Goal: Manage account settings

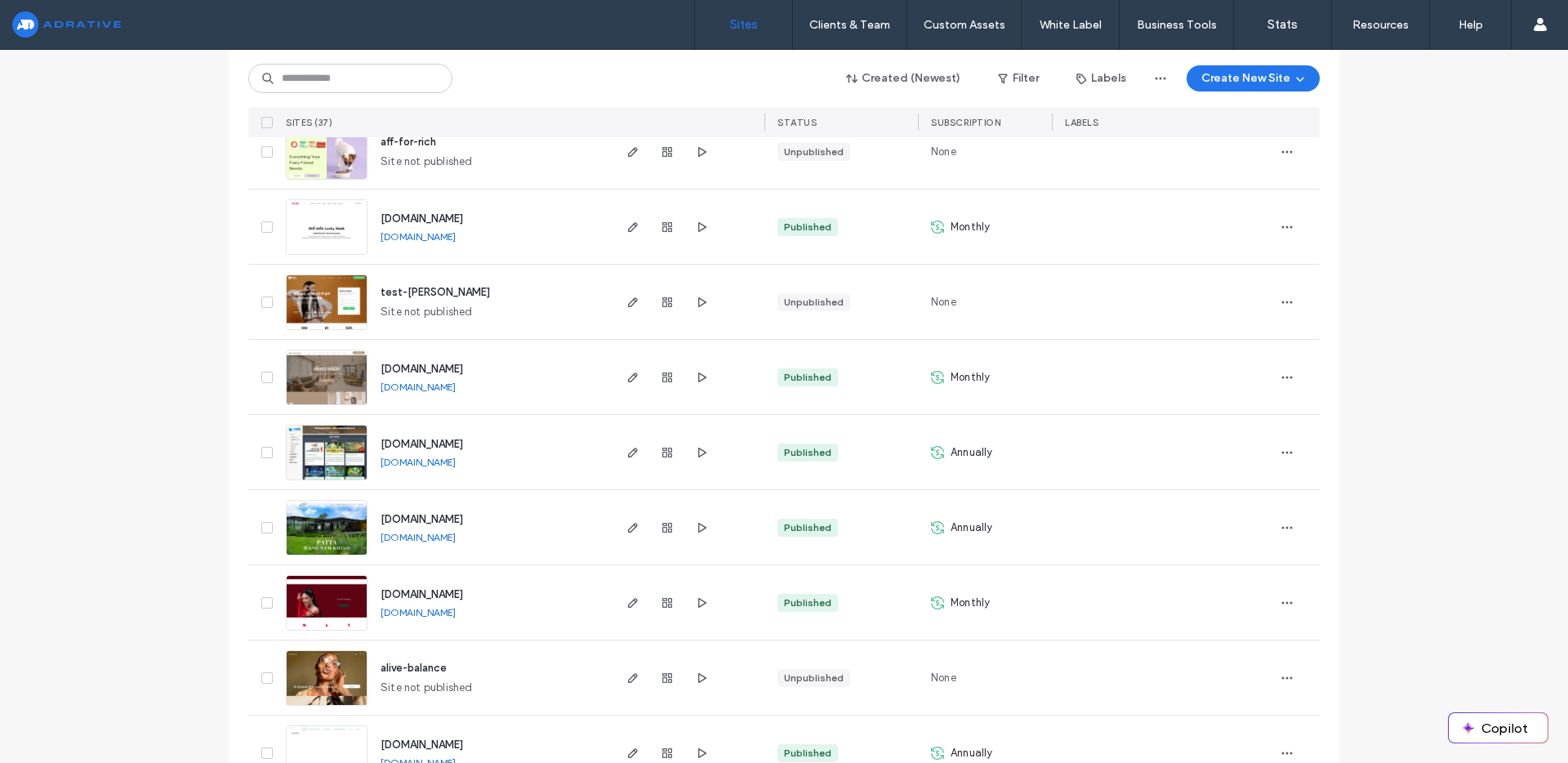
scroll to position [845, 0]
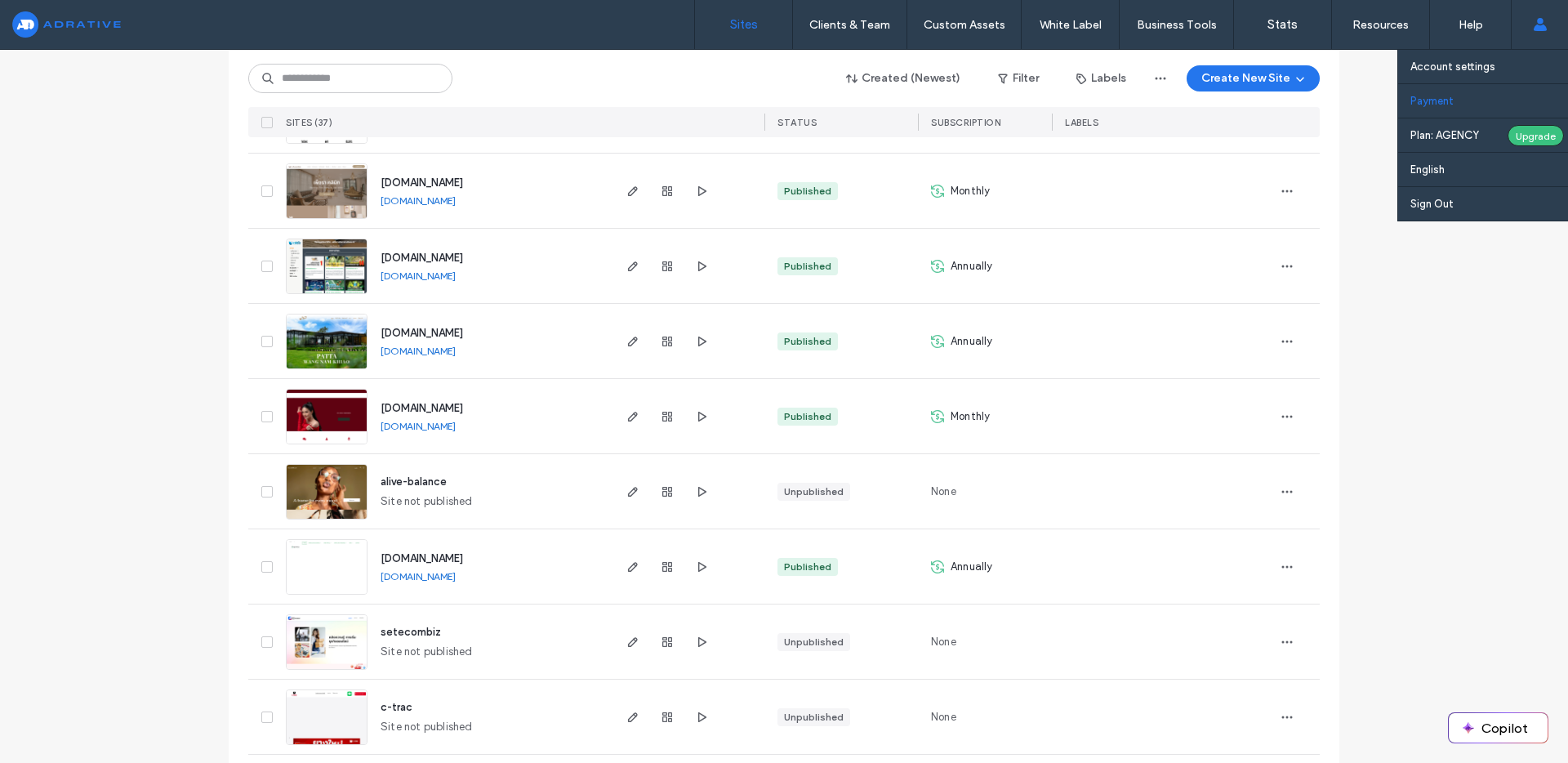
click at [1477, 103] on link "Payment" at bounding box center [1489, 101] width 158 height 33
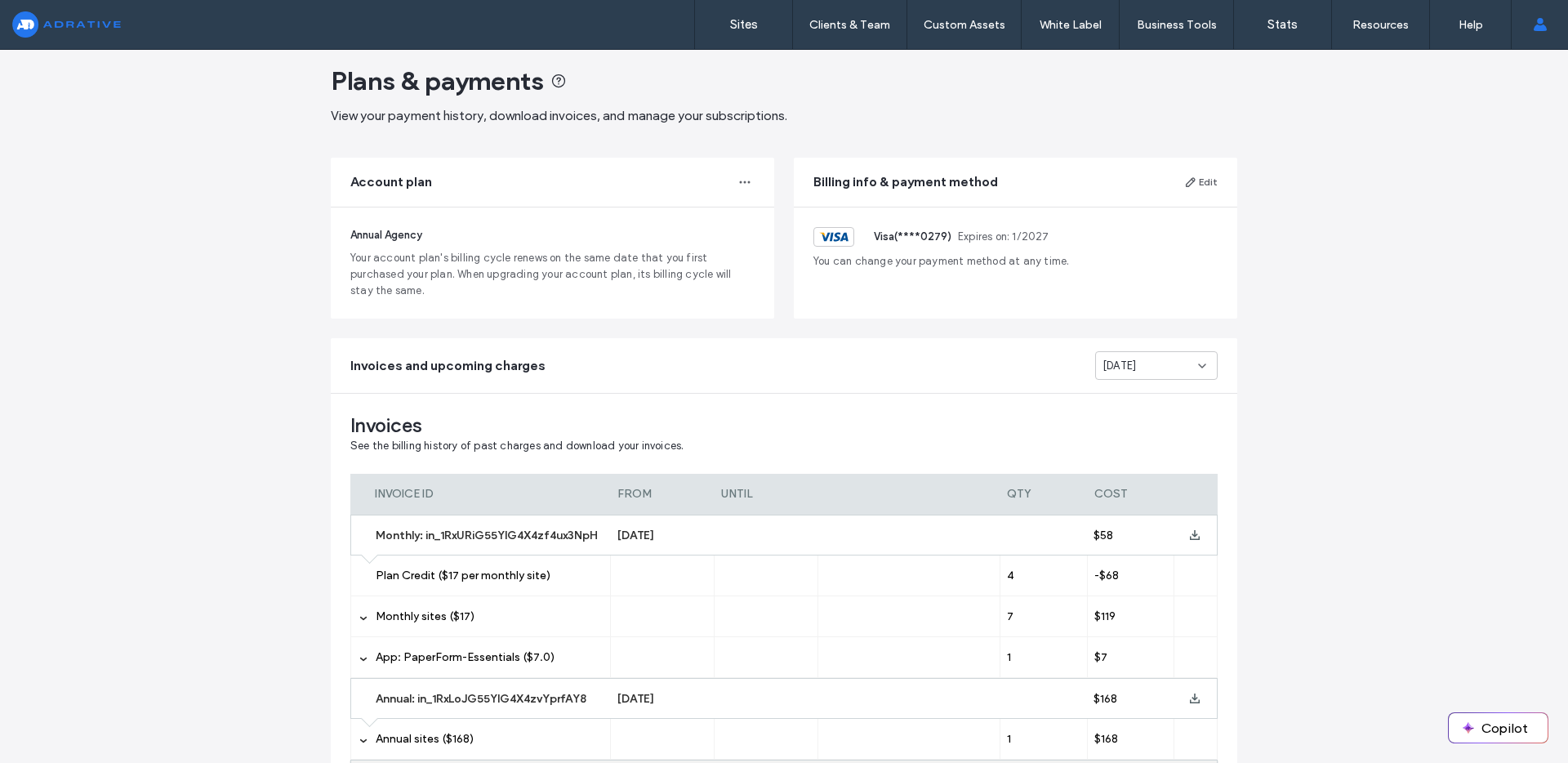
scroll to position [21, 0]
click at [1170, 361] on div "[DATE]" at bounding box center [1150, 363] width 95 height 17
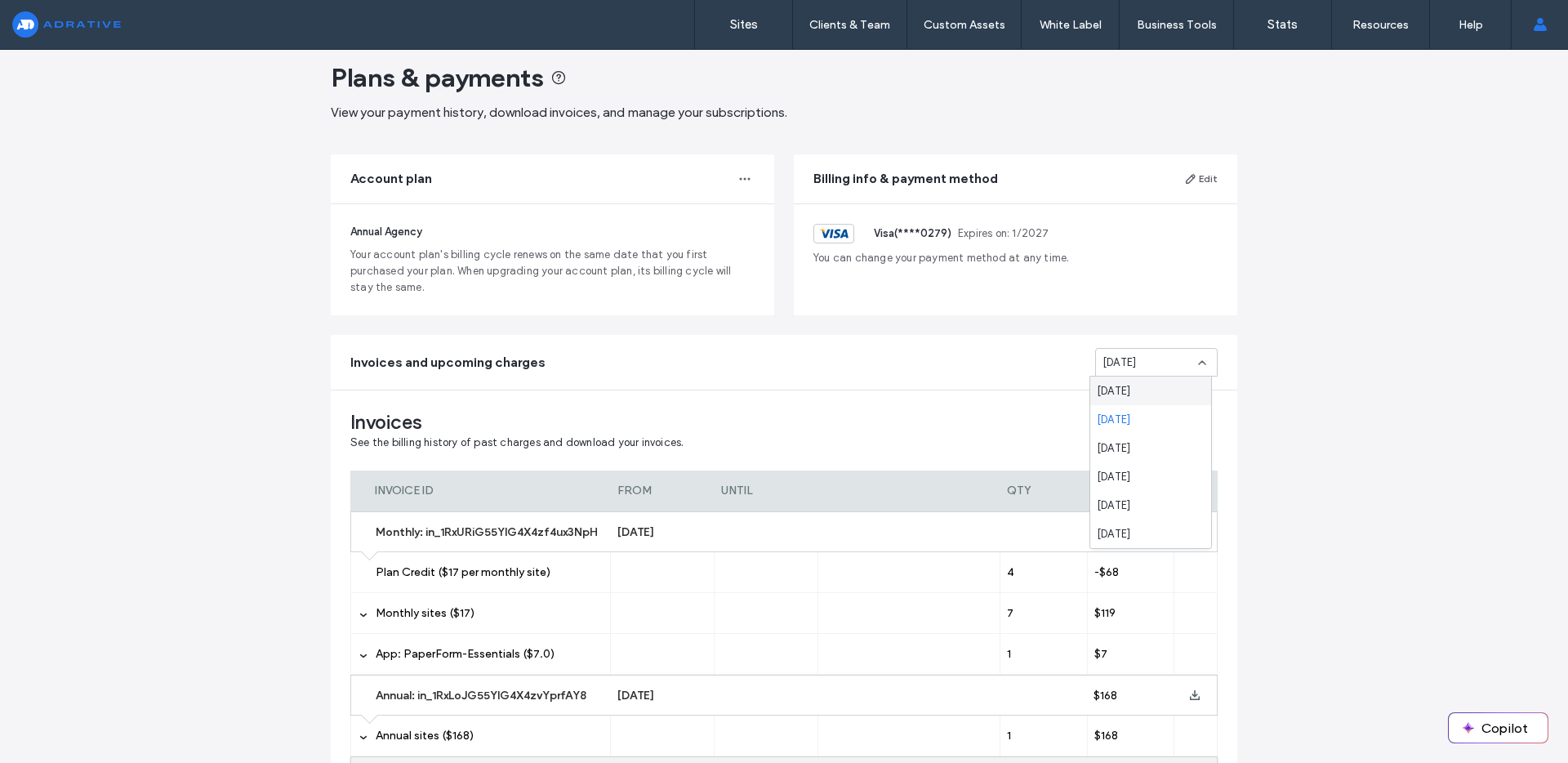
click at [1145, 395] on div "[DATE]" at bounding box center [1151, 390] width 121 height 28
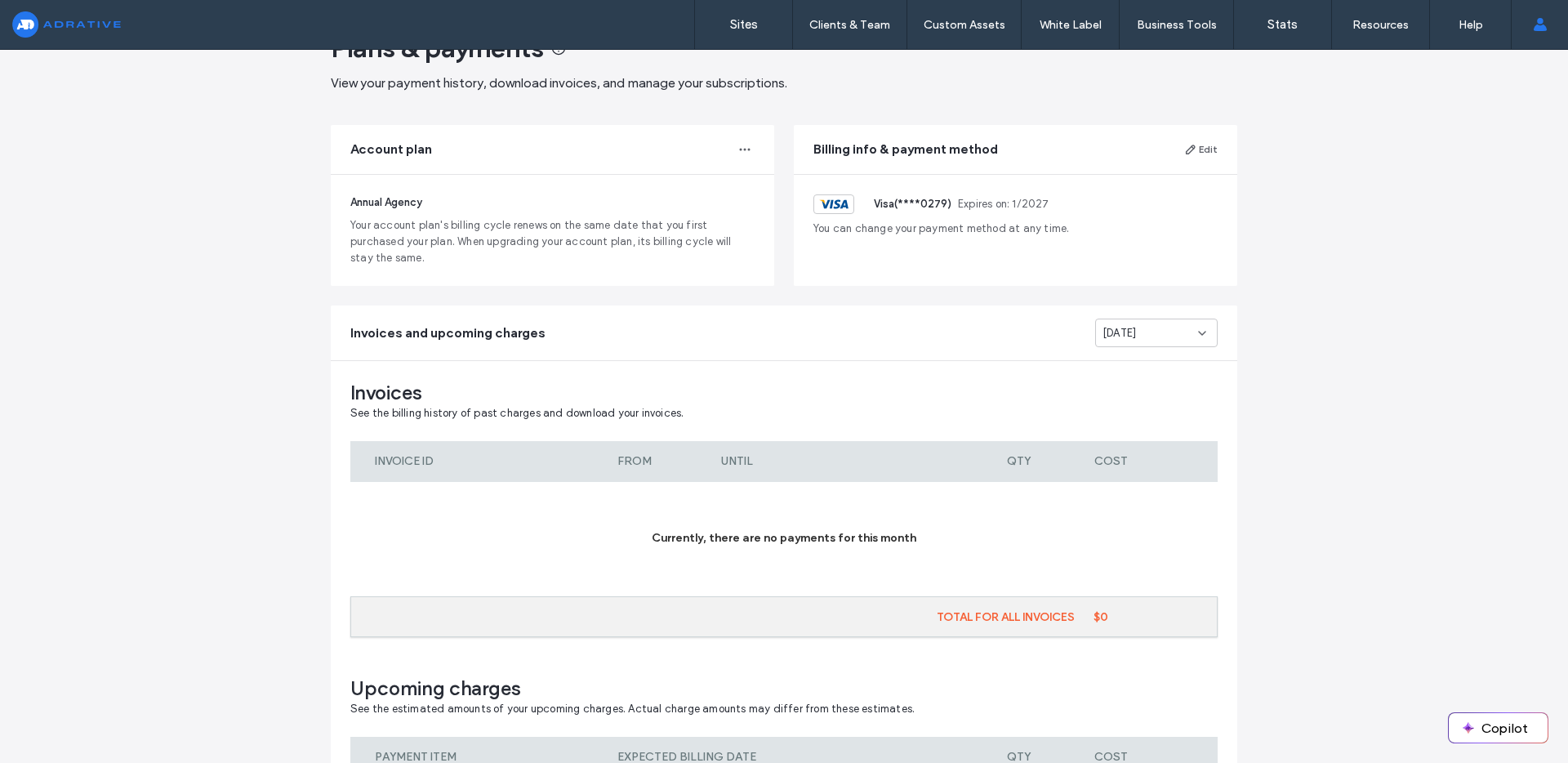
scroll to position [241, 0]
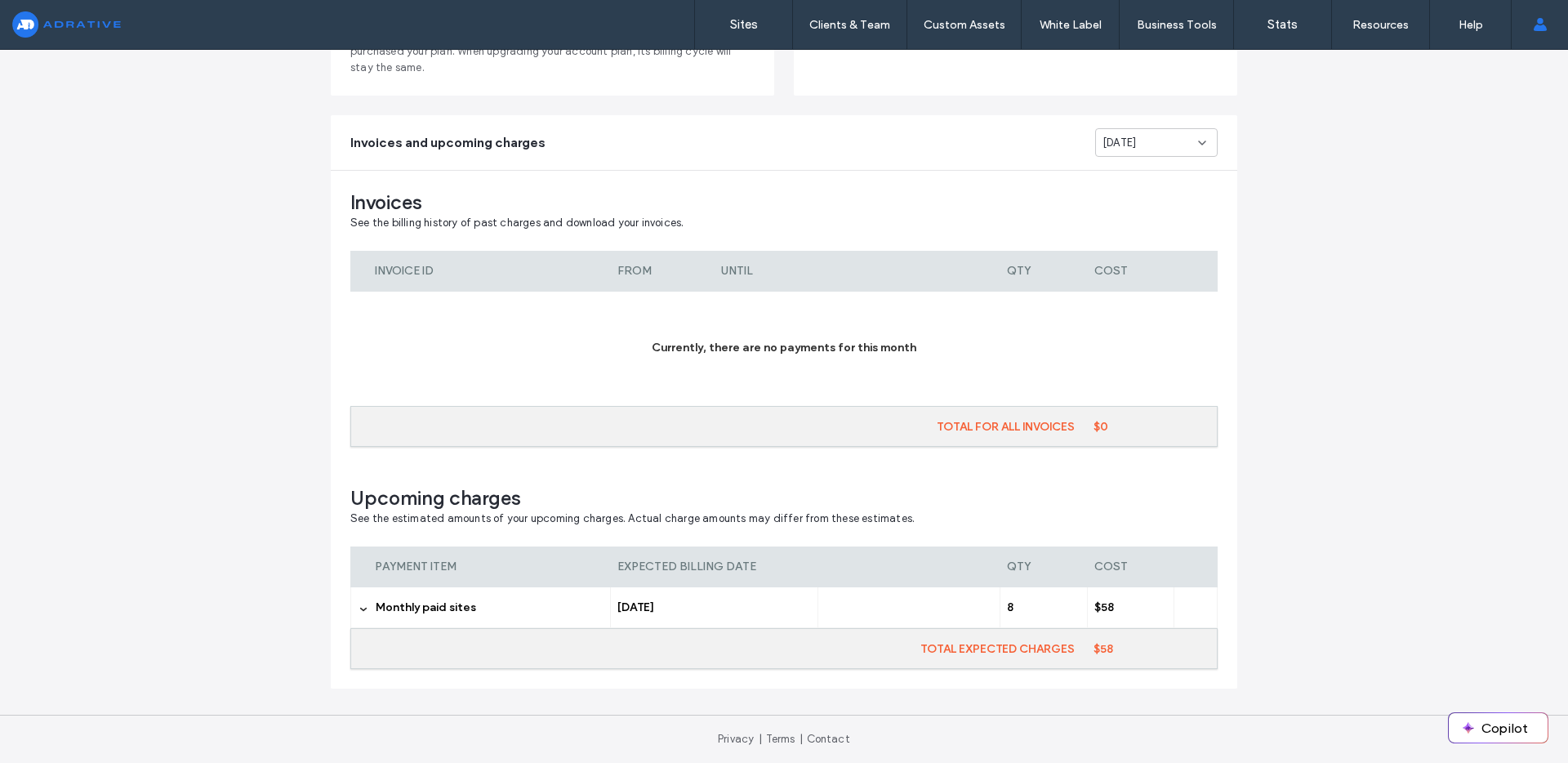
click at [420, 611] on span "Monthly paid sites" at bounding box center [425, 607] width 100 height 14
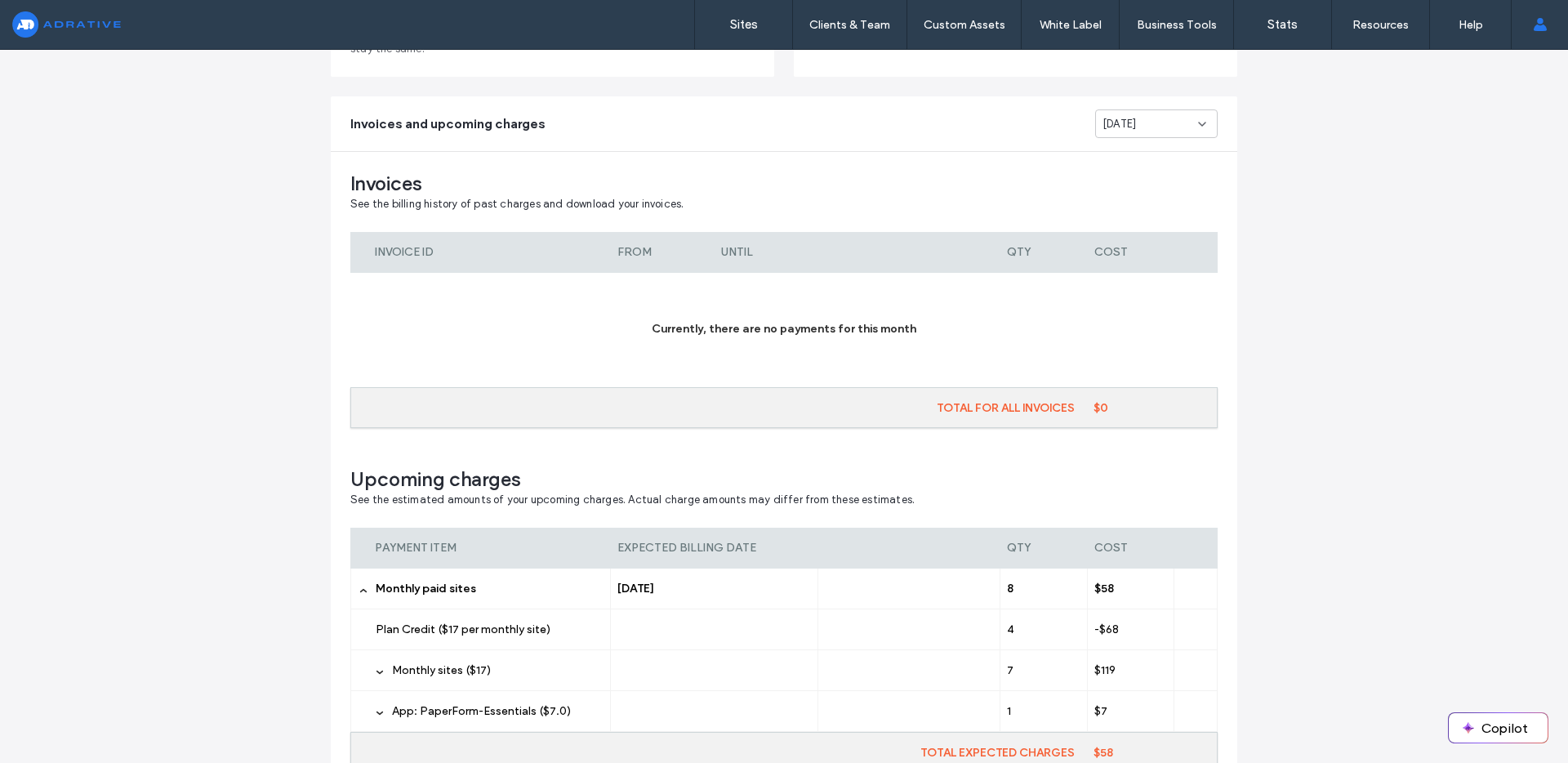
scroll to position [364, 0]
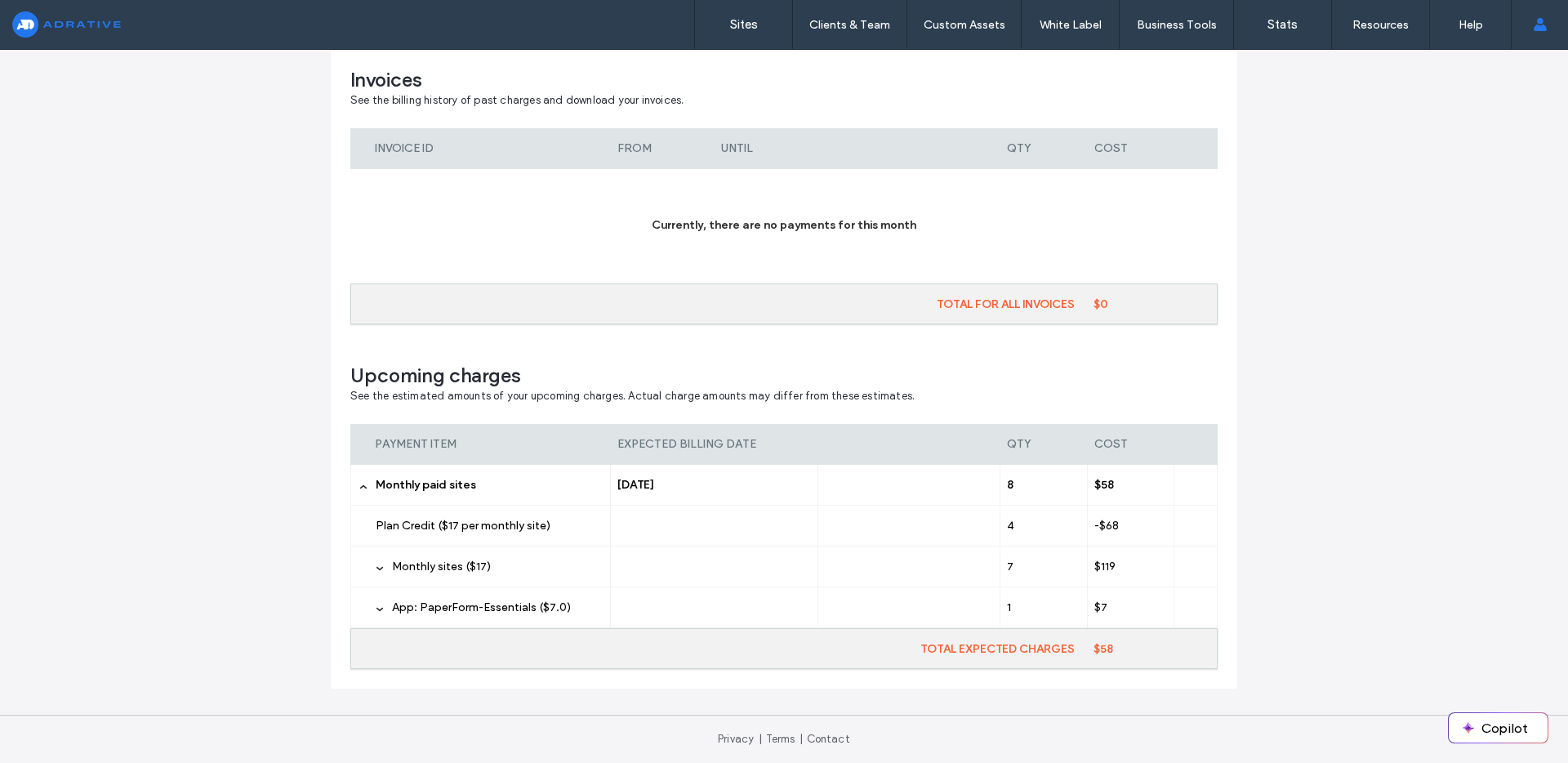
click at [417, 569] on span "Monthly sites ($17)" at bounding box center [442, 566] width 99 height 14
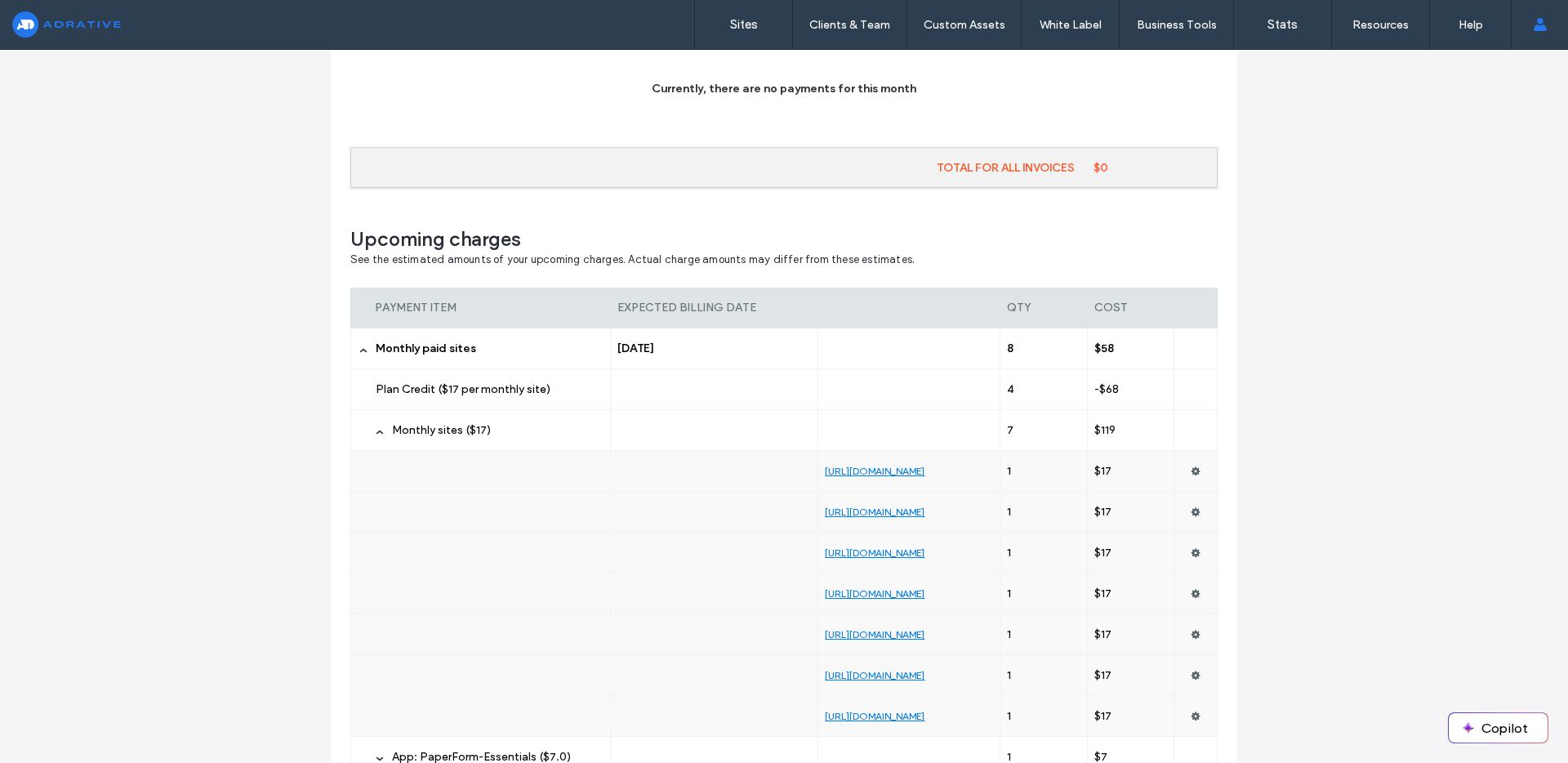
scroll to position [587, 0]
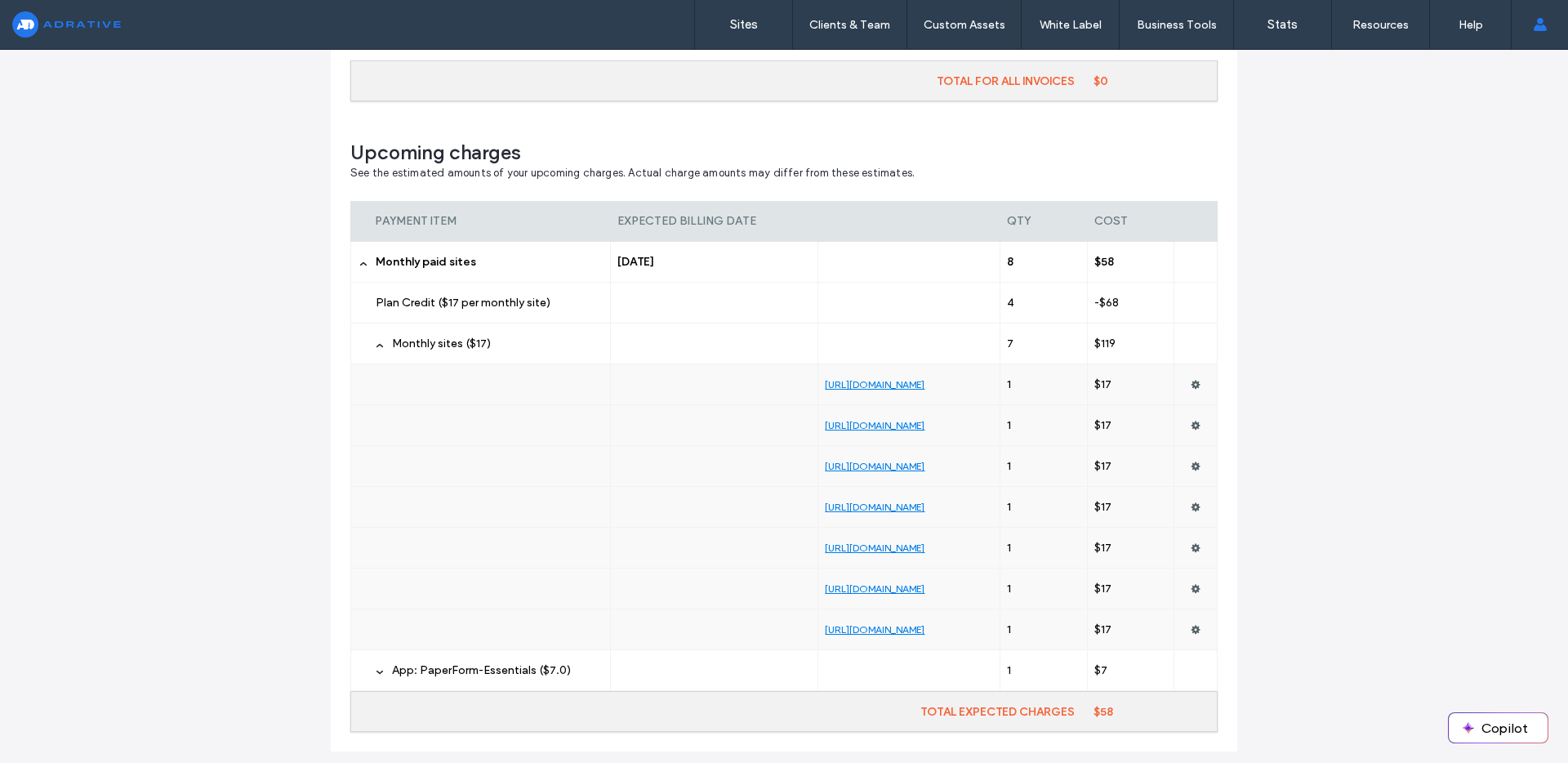
click at [473, 668] on span "App: PaperForm-Essentials ($7.0)" at bounding box center [481, 669] width 179 height 14
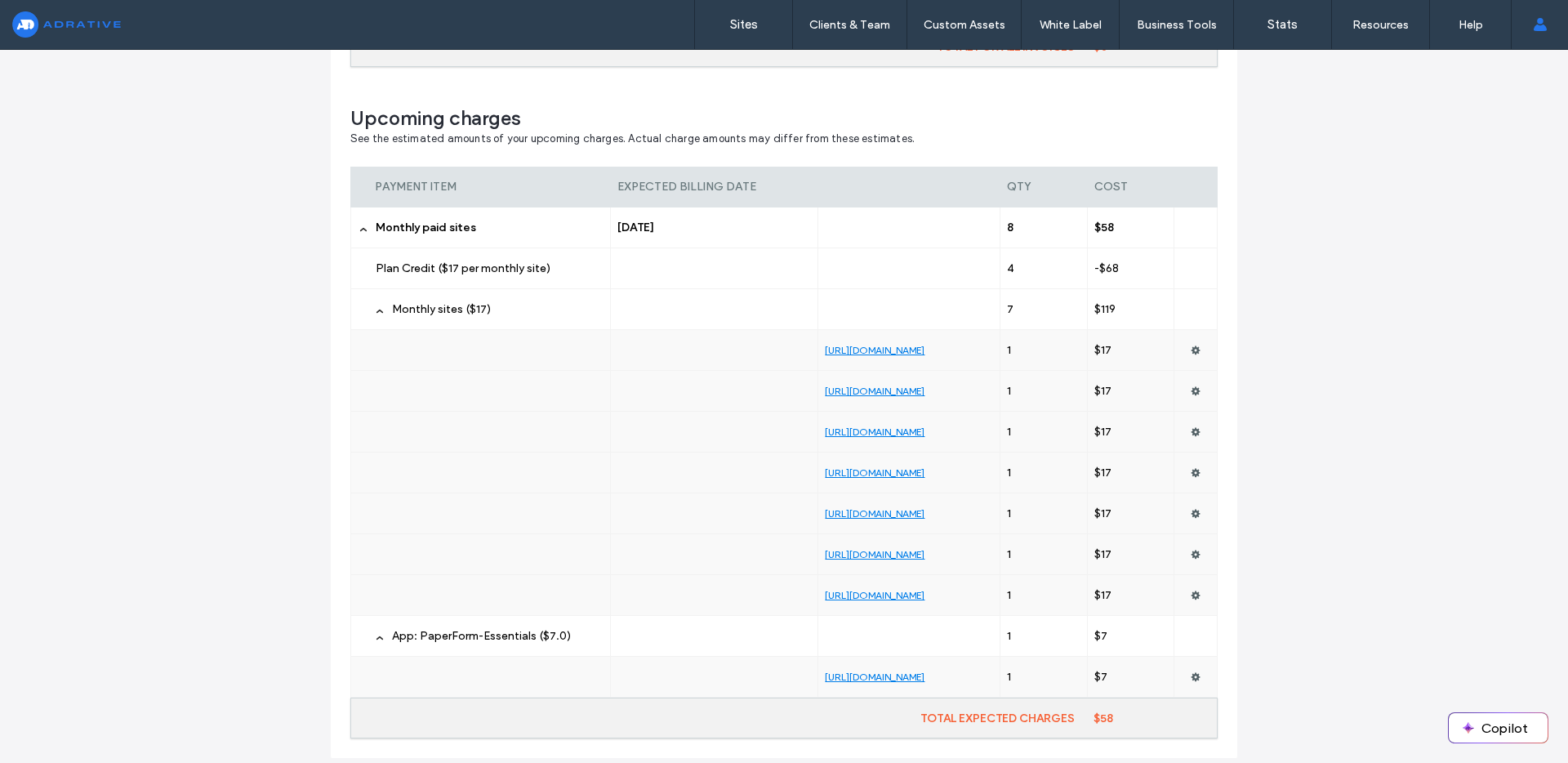
scroll to position [625, 0]
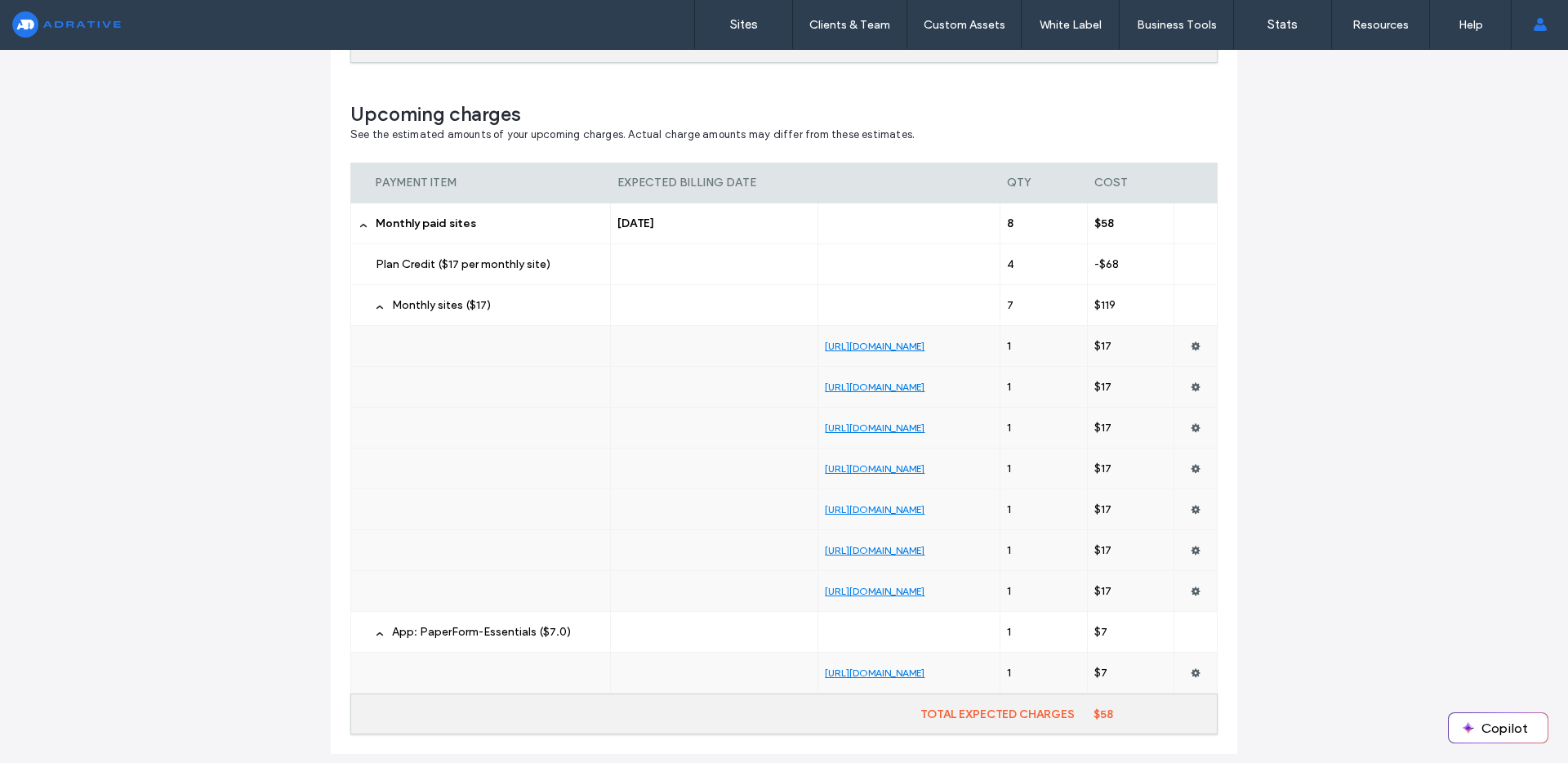
click at [866, 668] on link "[URL][DOMAIN_NAME]" at bounding box center [875, 672] width 100 height 12
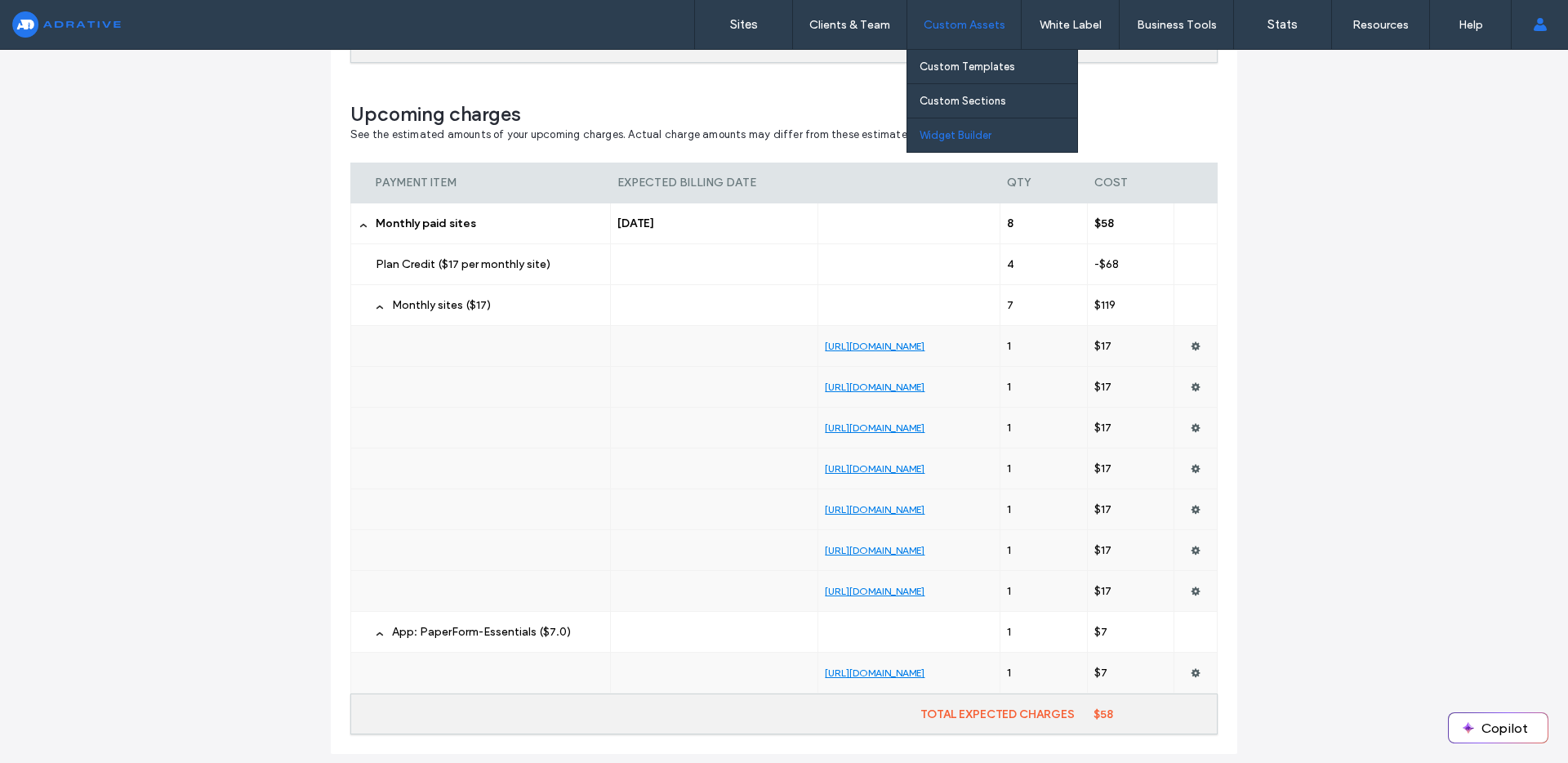
click at [939, 122] on link "Widget Builder" at bounding box center [999, 135] width 158 height 33
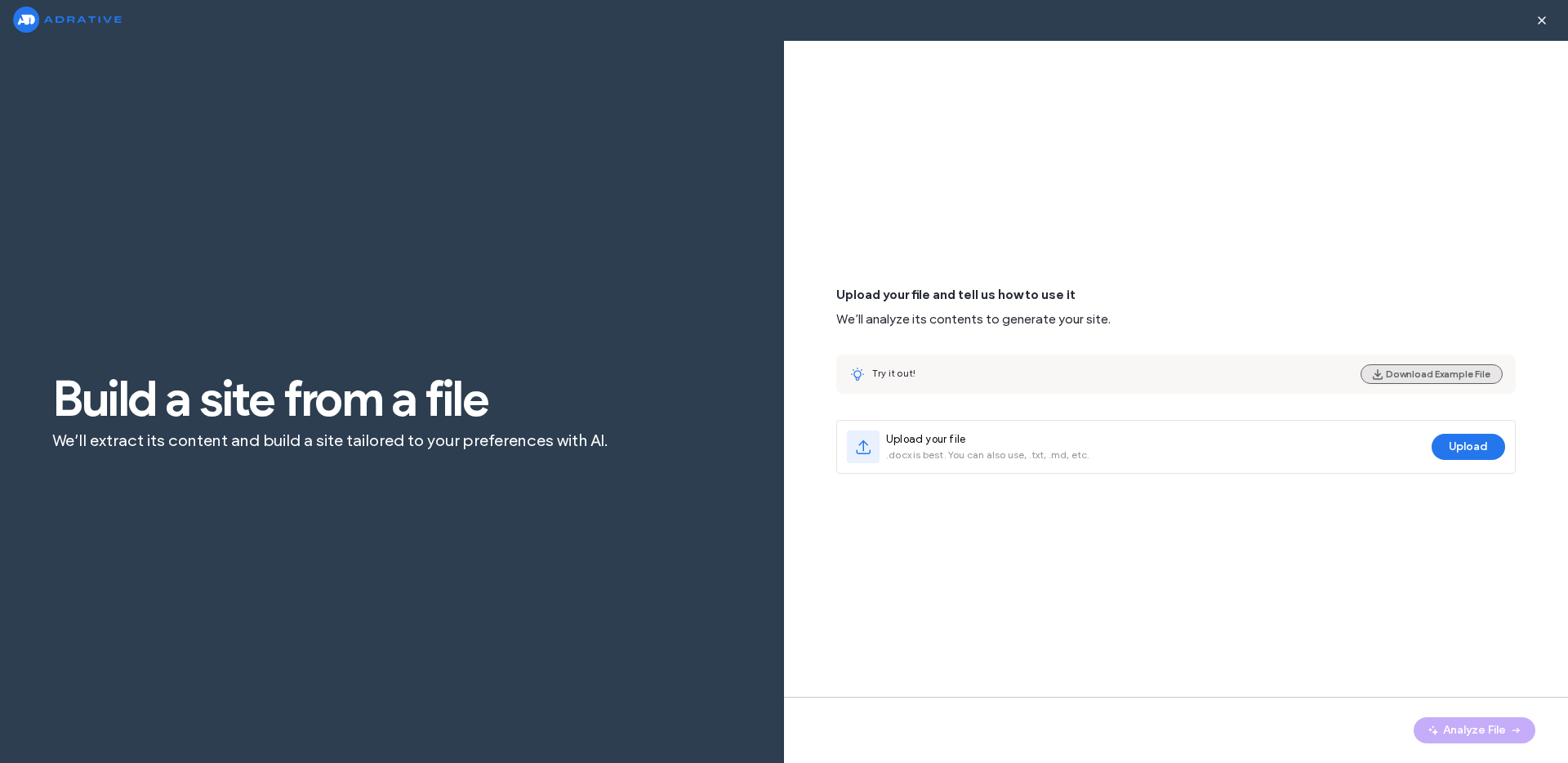
click at [1461, 379] on button "Download Example File" at bounding box center [1431, 374] width 142 height 19
